Goal: Information Seeking & Learning: Learn about a topic

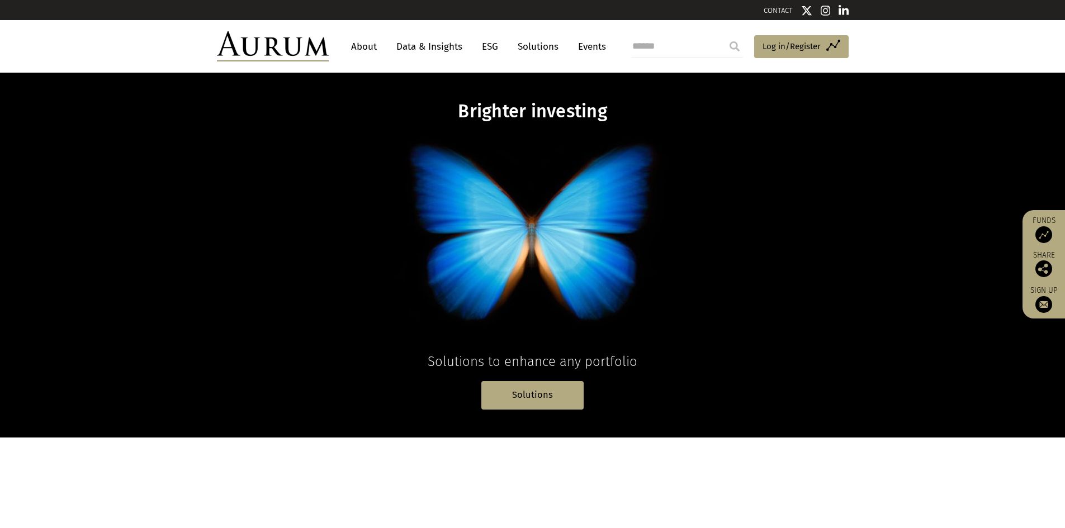
click at [437, 55] on link "Data & Insights" at bounding box center [429, 46] width 77 height 21
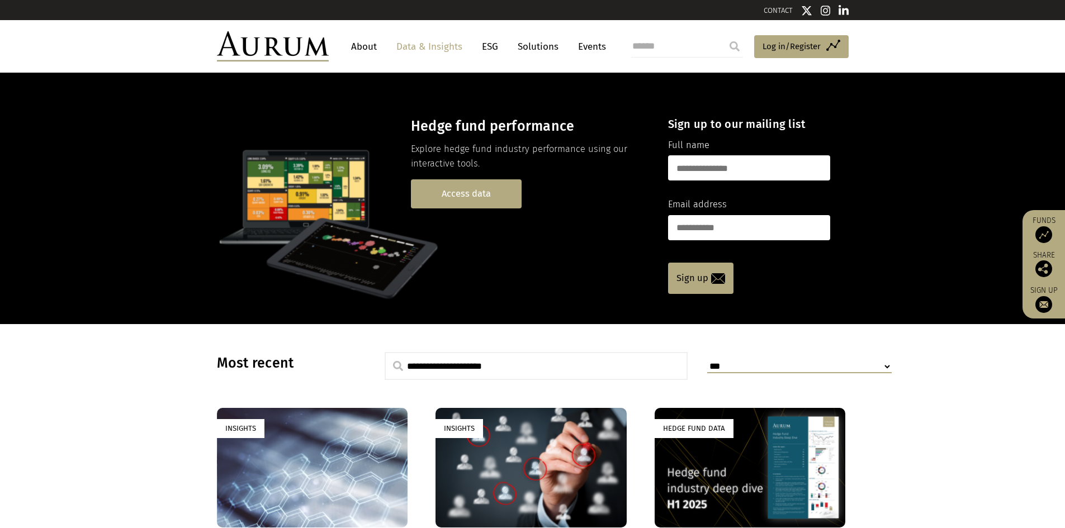
click at [458, 197] on link "Access data" at bounding box center [466, 193] width 111 height 29
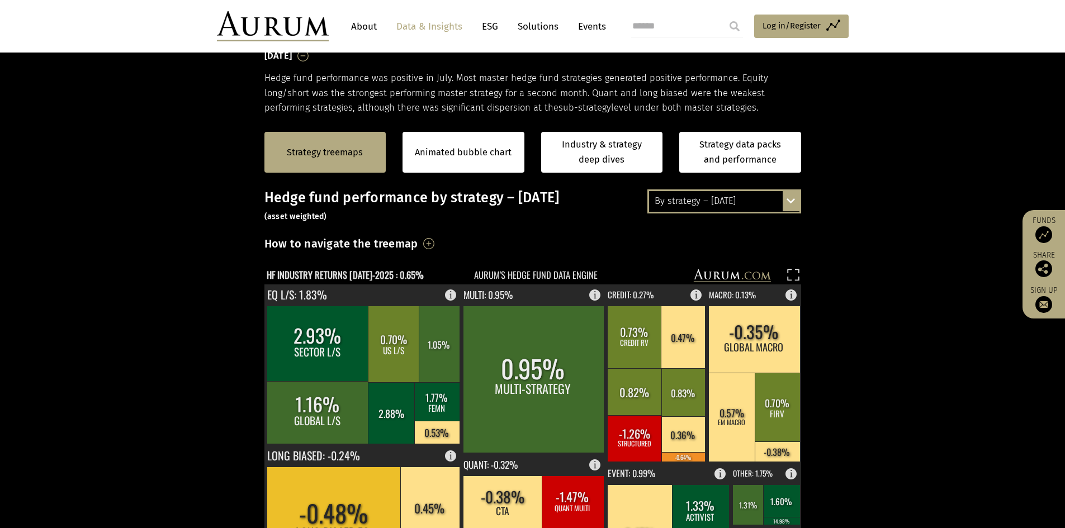
scroll to position [503, 0]
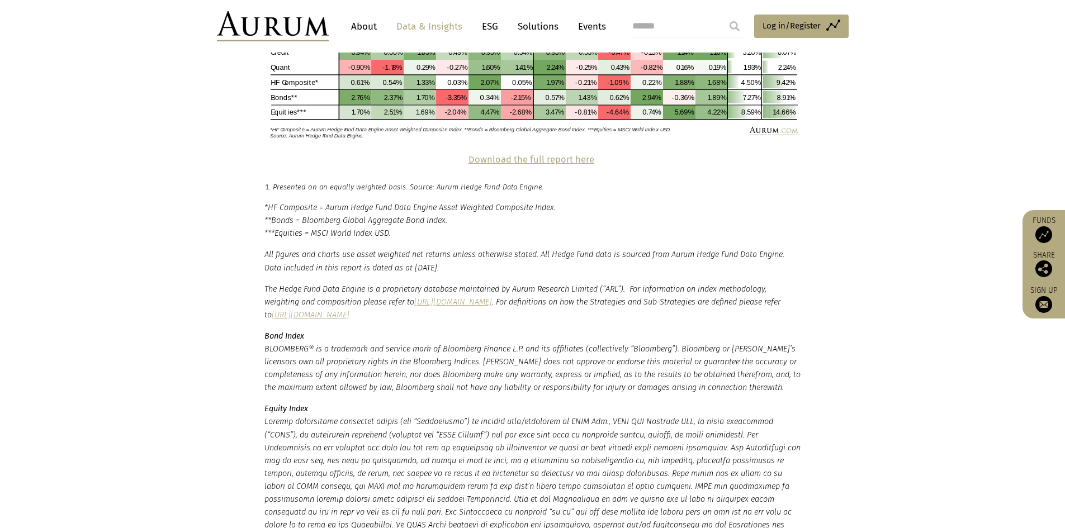
scroll to position [2517, 0]
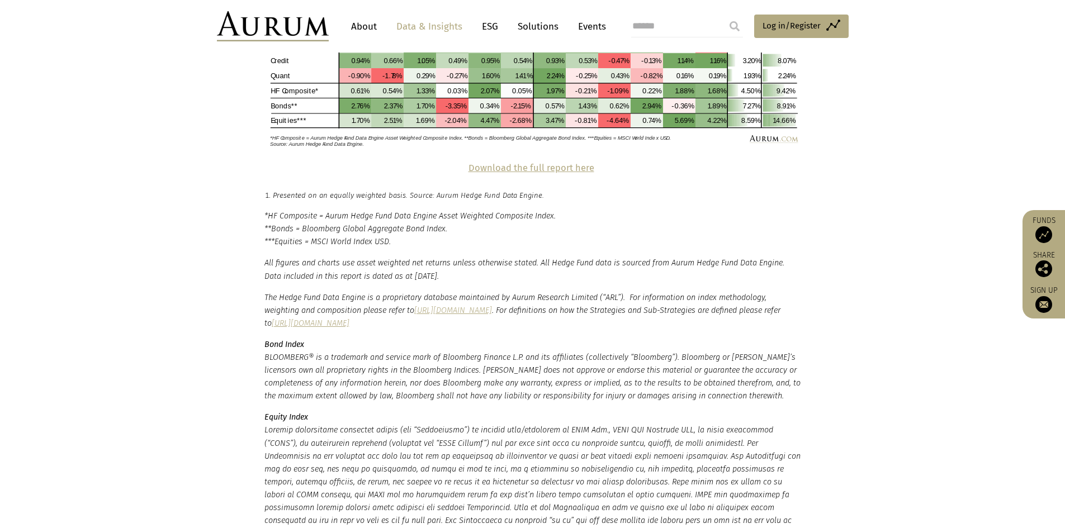
click at [346, 297] on em "The Hedge Fund Data Engine is a proprietary database maintained by Aurum Resear…" at bounding box center [522, 310] width 516 height 35
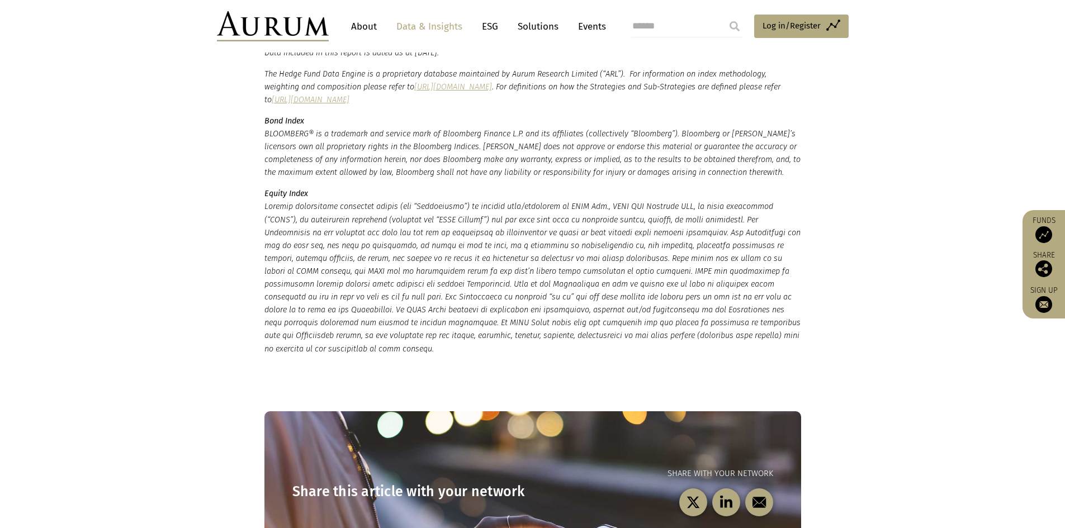
scroll to position [2461, 0]
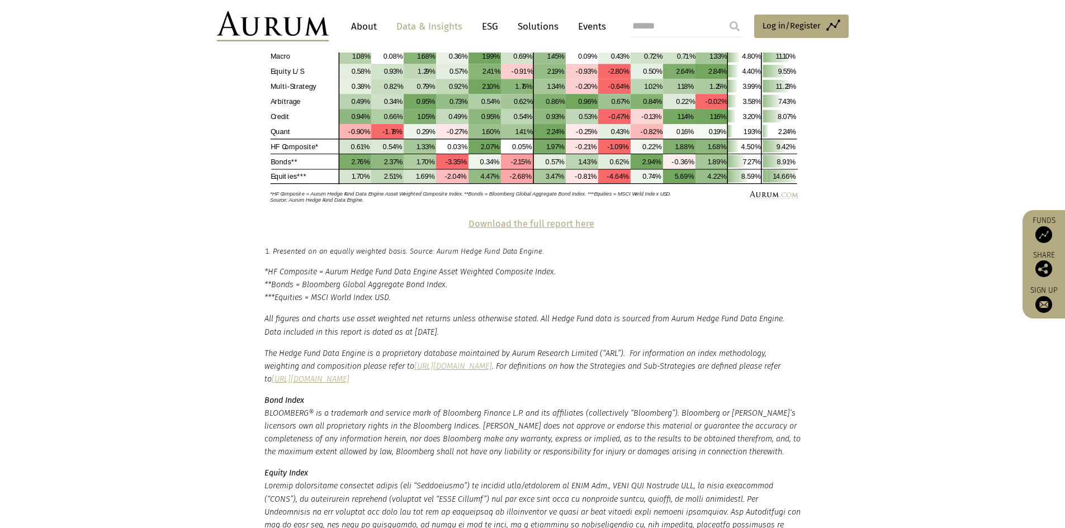
click at [666, 350] on p "The Hedge Fund Data Engine is a proprietary database maintained by Aurum Resear…" at bounding box center [532, 366] width 537 height 39
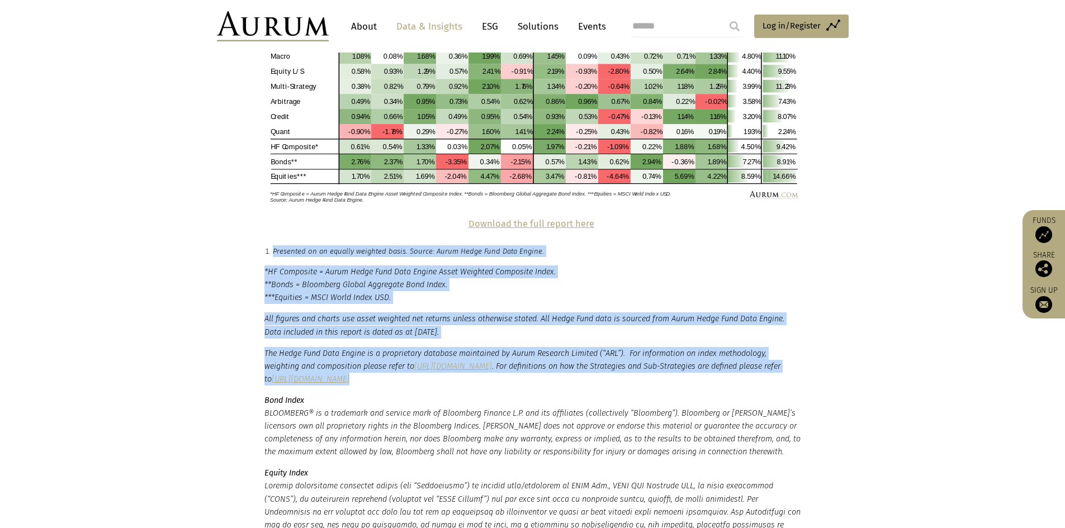
drag, startPoint x: 666, startPoint y: 350, endPoint x: 247, endPoint y: 219, distance: 438.7
copy main "Presented on an equally weighted basis. Source: Aurum Hedge Fund Data Engine. *…"
click at [320, 314] on em "All figures and charts use asset weighted net returns unless otherwise stated. …" at bounding box center [524, 325] width 520 height 22
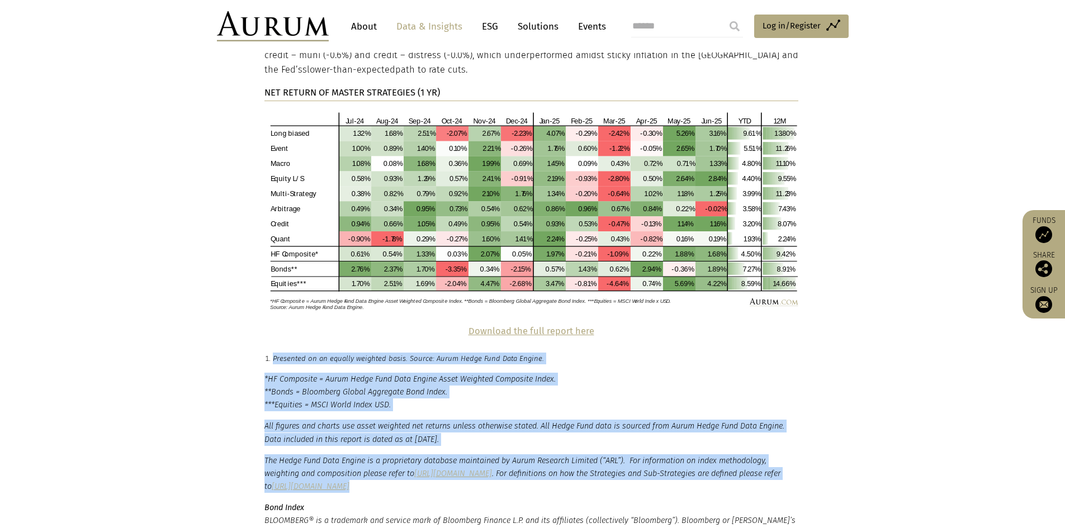
scroll to position [2349, 0]
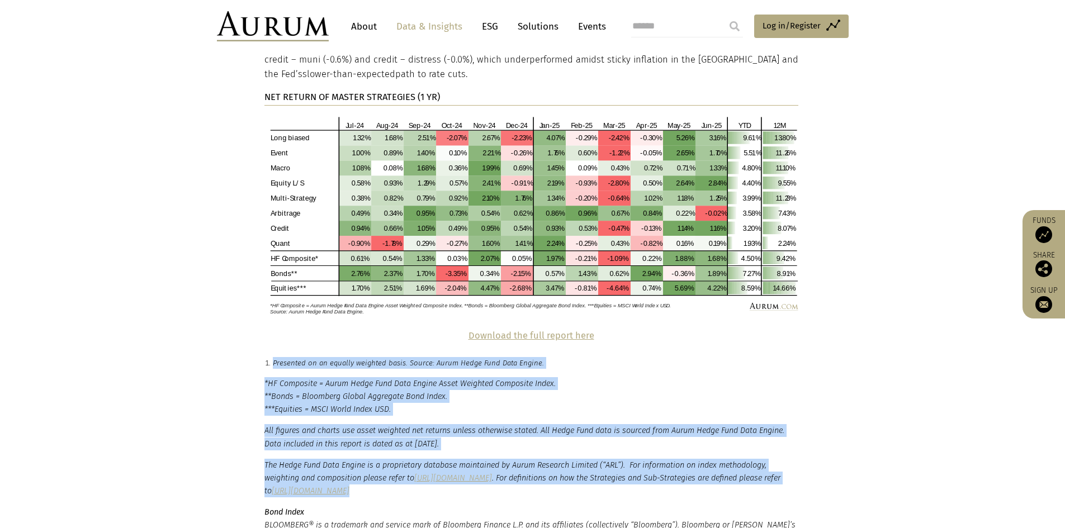
click at [306, 377] on p "*HF Composite = Aurum Hedge Fund Data Engine Asset Weighted Composite Index. **…" at bounding box center [532, 396] width 537 height 39
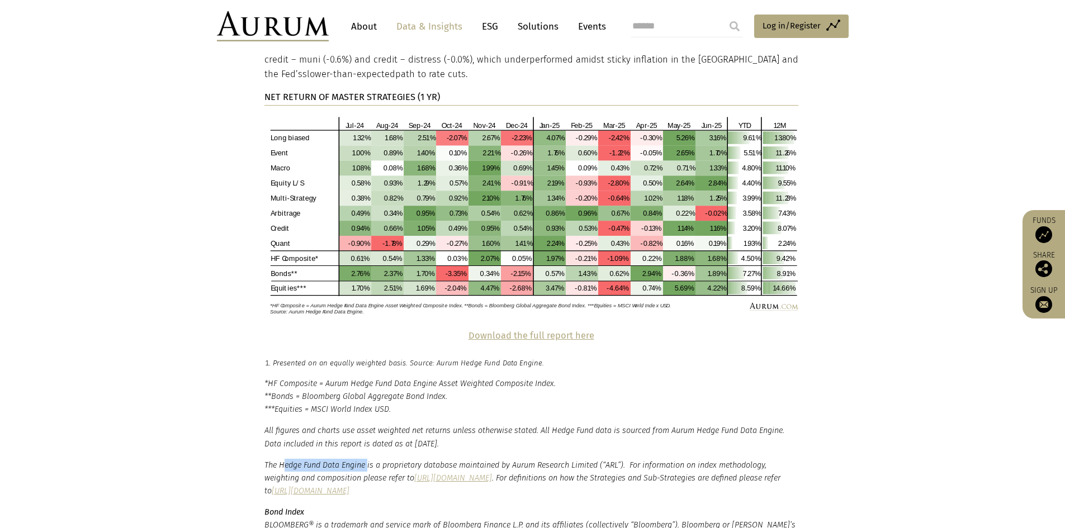
drag, startPoint x: 285, startPoint y: 437, endPoint x: 368, endPoint y: 433, distance: 83.4
click at [368, 461] on em "The Hedge Fund Data Engine is a proprietary database maintained by Aurum Resear…" at bounding box center [522, 478] width 516 height 35
copy em "edge Fund Data Engine"
